Goal: Task Accomplishment & Management: Use online tool/utility

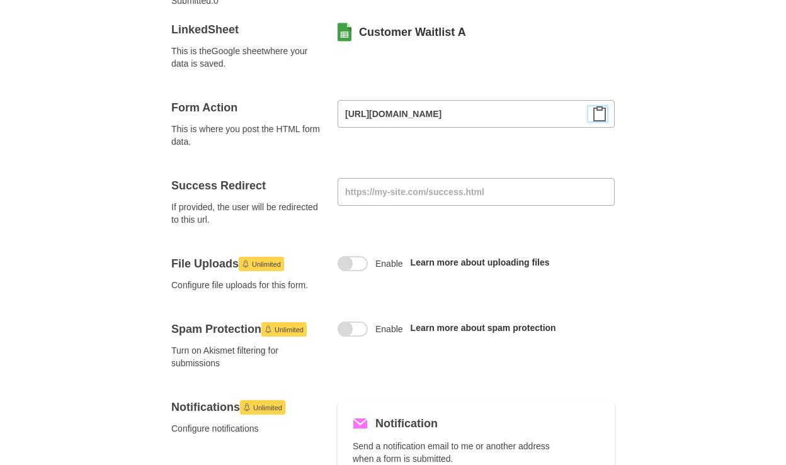
scroll to position [140, 0]
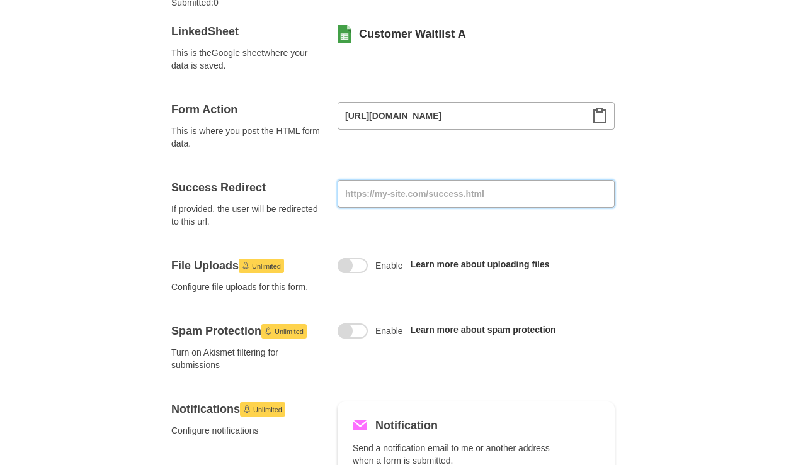
click at [449, 188] on input at bounding box center [476, 194] width 277 height 28
paste input "#success-message"
type input "#success-message"
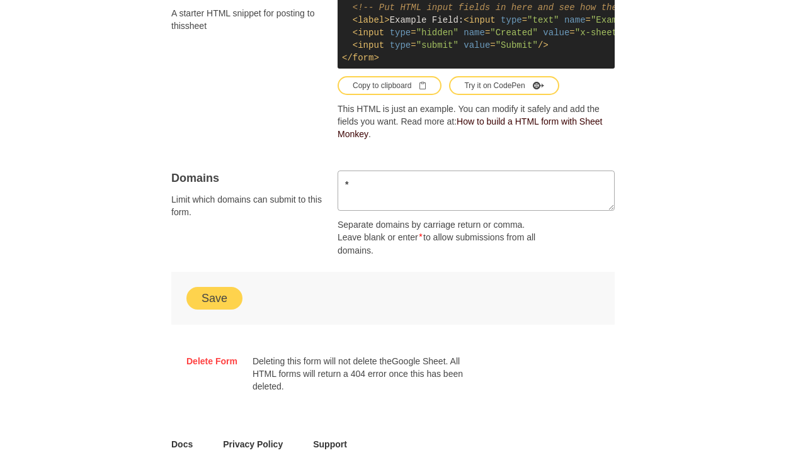
scroll to position [807, 0]
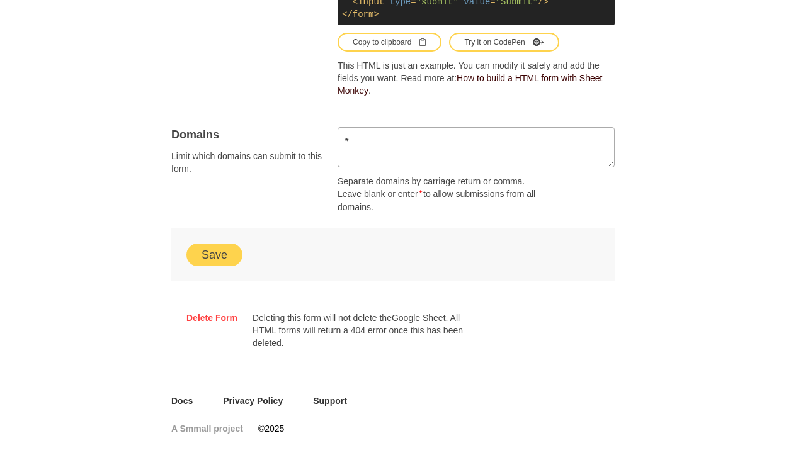
click at [210, 250] on button "Save" at bounding box center [214, 255] width 56 height 23
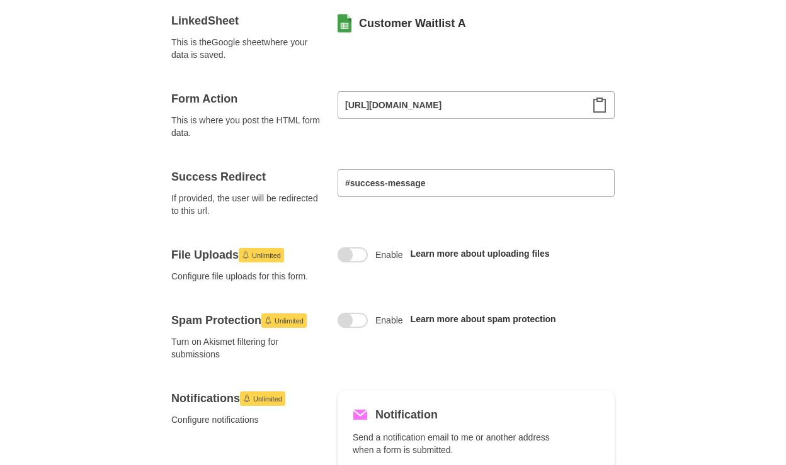
scroll to position [152, 0]
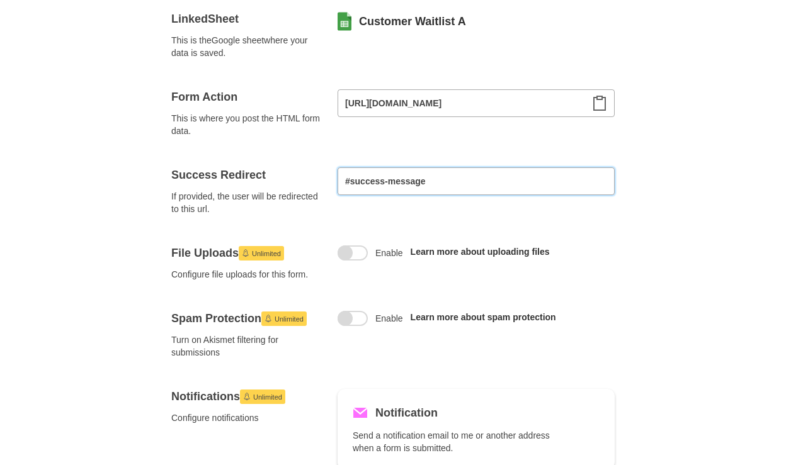
click at [422, 188] on input "#success-message" at bounding box center [476, 182] width 277 height 28
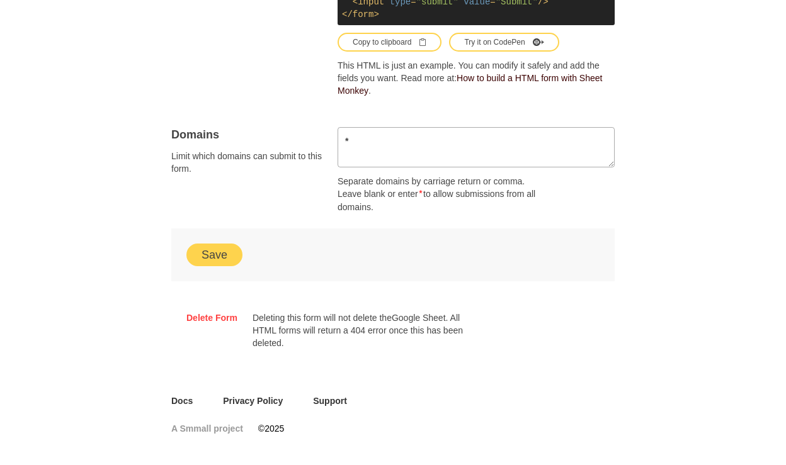
click at [230, 243] on div "Save" at bounding box center [392, 255] width 443 height 53
click at [220, 256] on button "Save" at bounding box center [214, 255] width 56 height 23
